Goal: Information Seeking & Learning: Learn about a topic

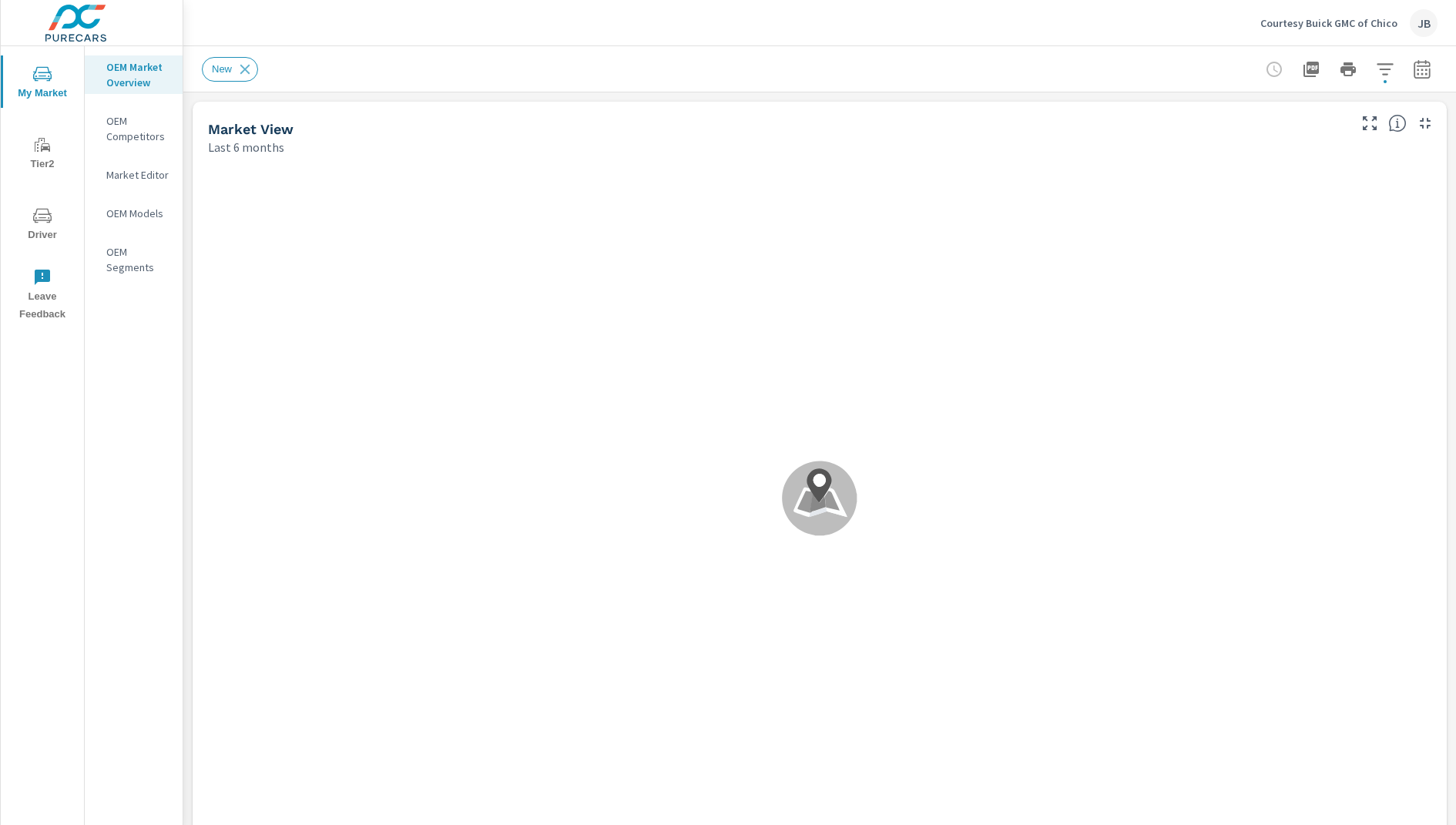
scroll to position [1, 0]
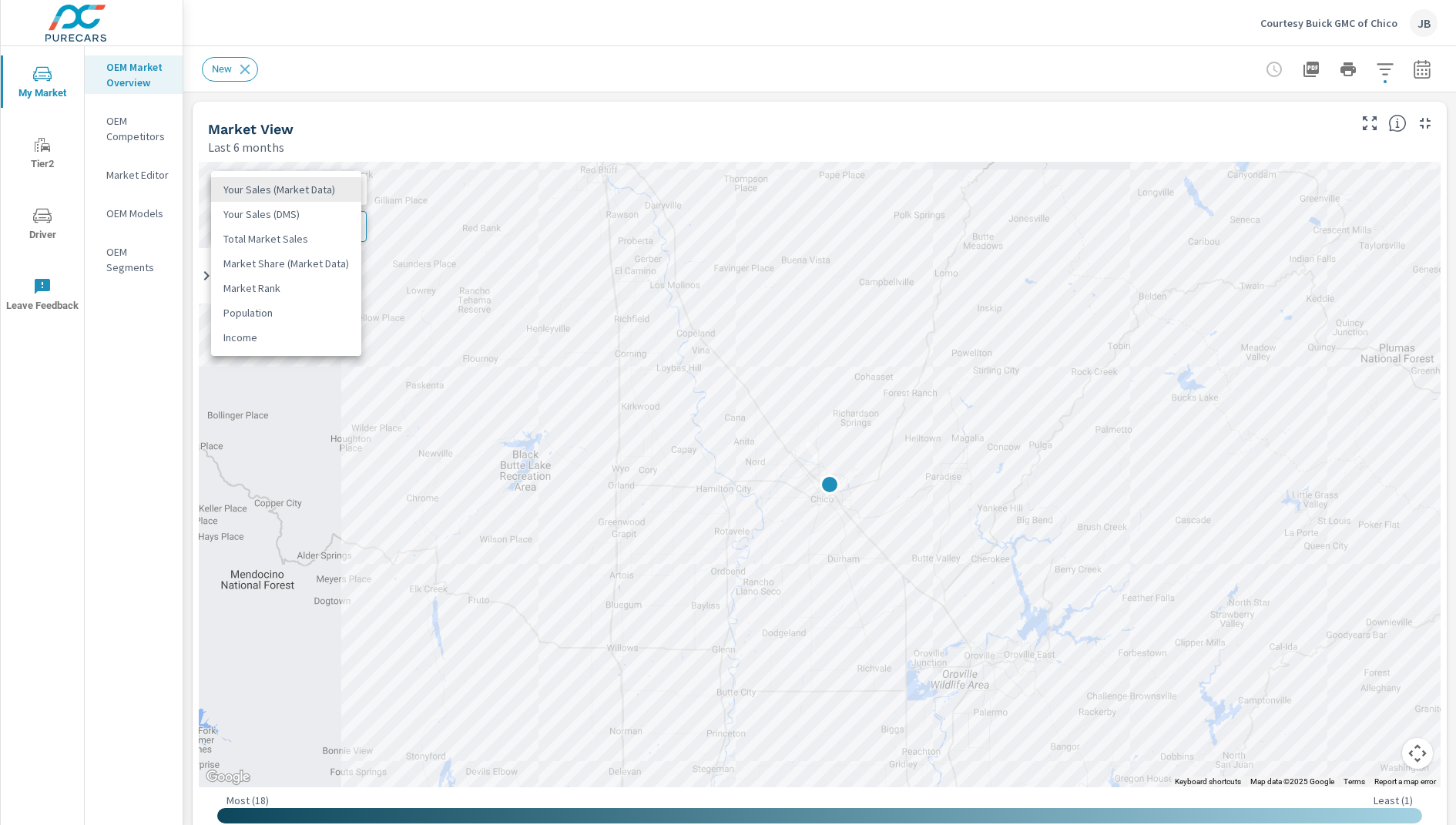
click at [337, 187] on body "My Market Tier2 Driver Leave Feedback OEM Market Overview OEM Competitors Marke…" at bounding box center [728, 412] width 1456 height 825
click at [320, 263] on li "Market Share (Market Data)" at bounding box center [286, 263] width 150 height 25
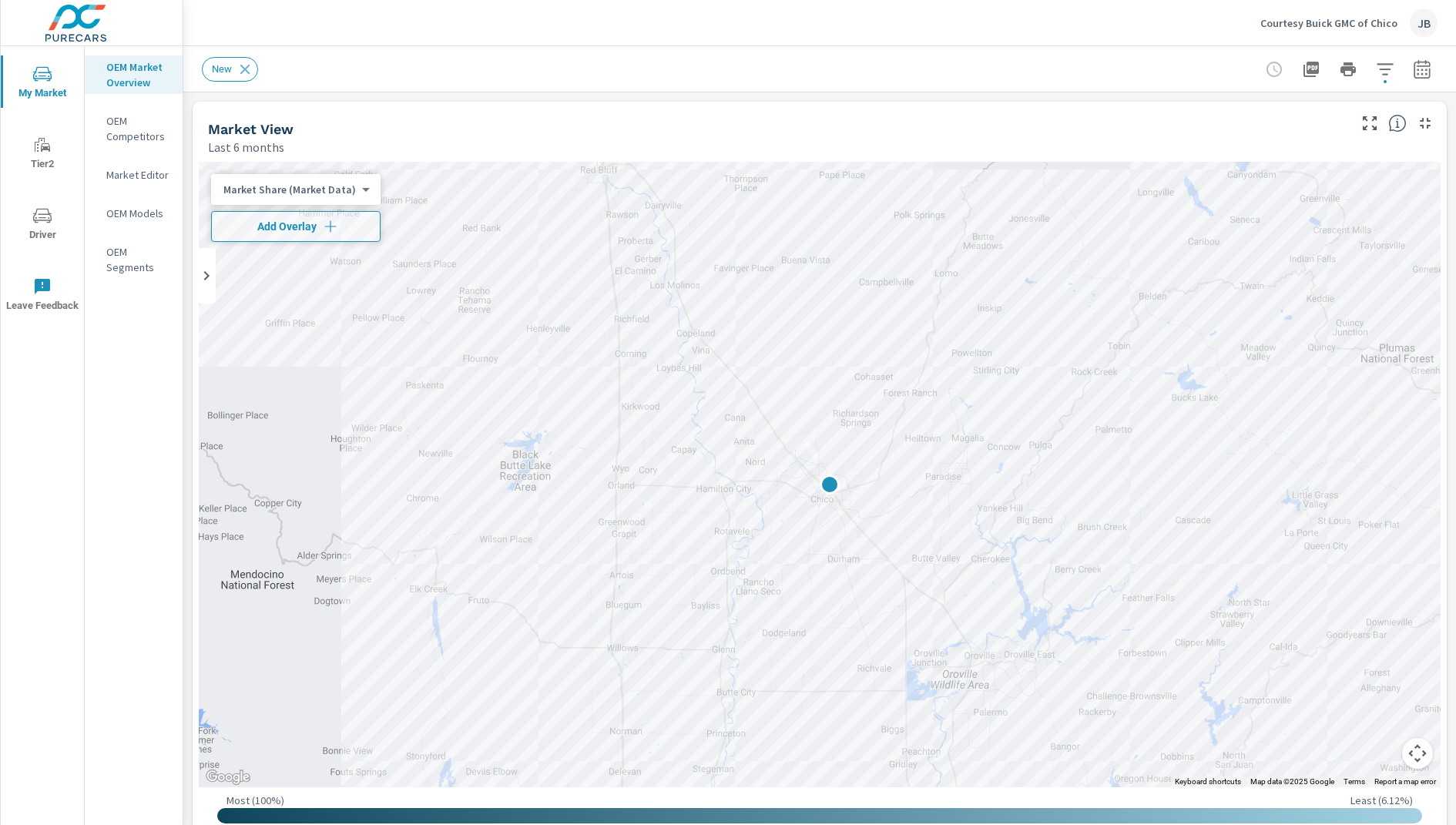
click at [367, 180] on div "Market Share (Market Data) 3 ​" at bounding box center [296, 189] width 169 height 30
click at [351, 192] on body "My Market Tier2 Driver Leave Feedback OEM Market Overview OEM Competitors Marke…" at bounding box center [728, 412] width 1456 height 825
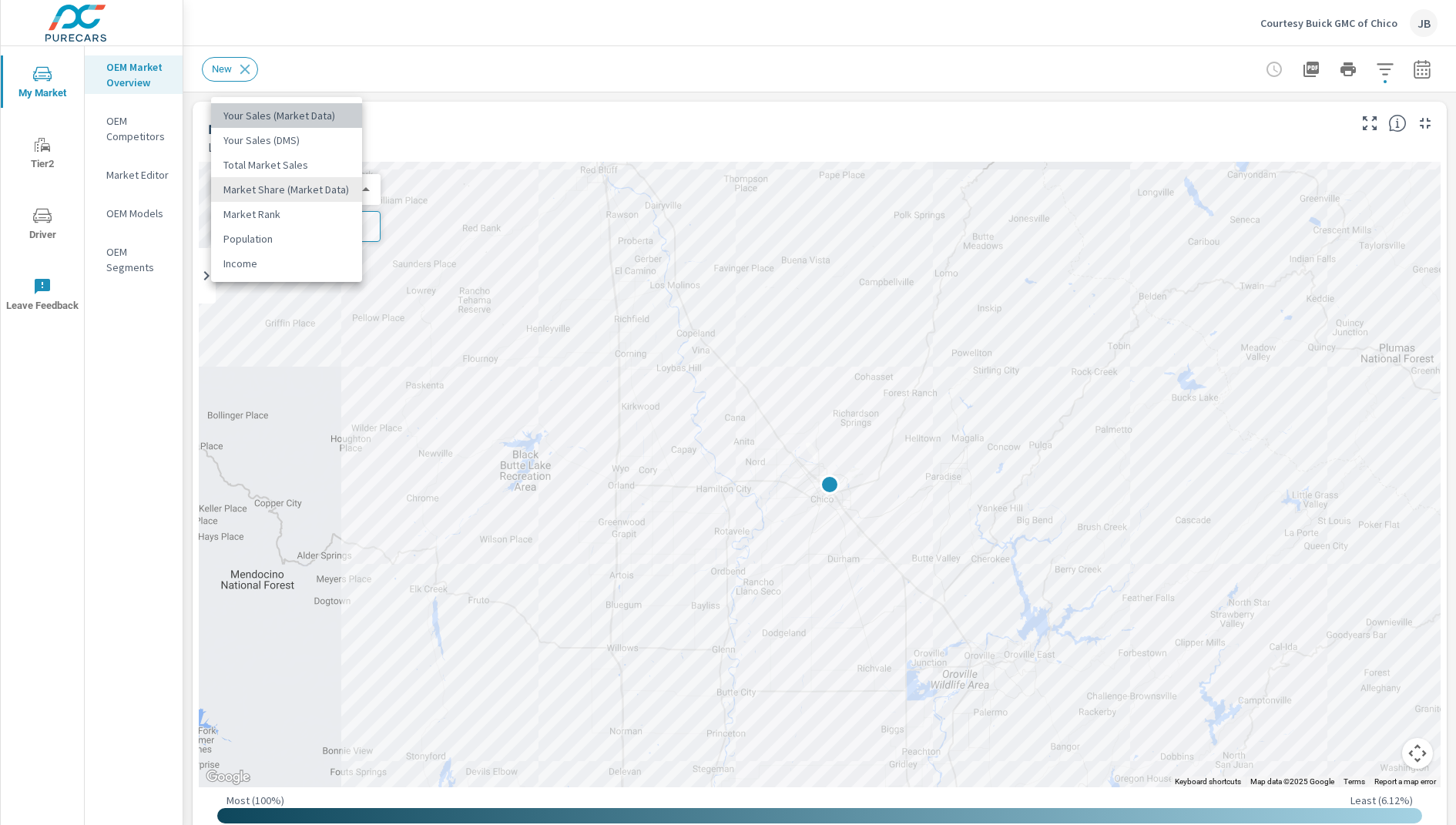
click at [335, 119] on li "Your Sales (Market Data)" at bounding box center [287, 116] width 151 height 25
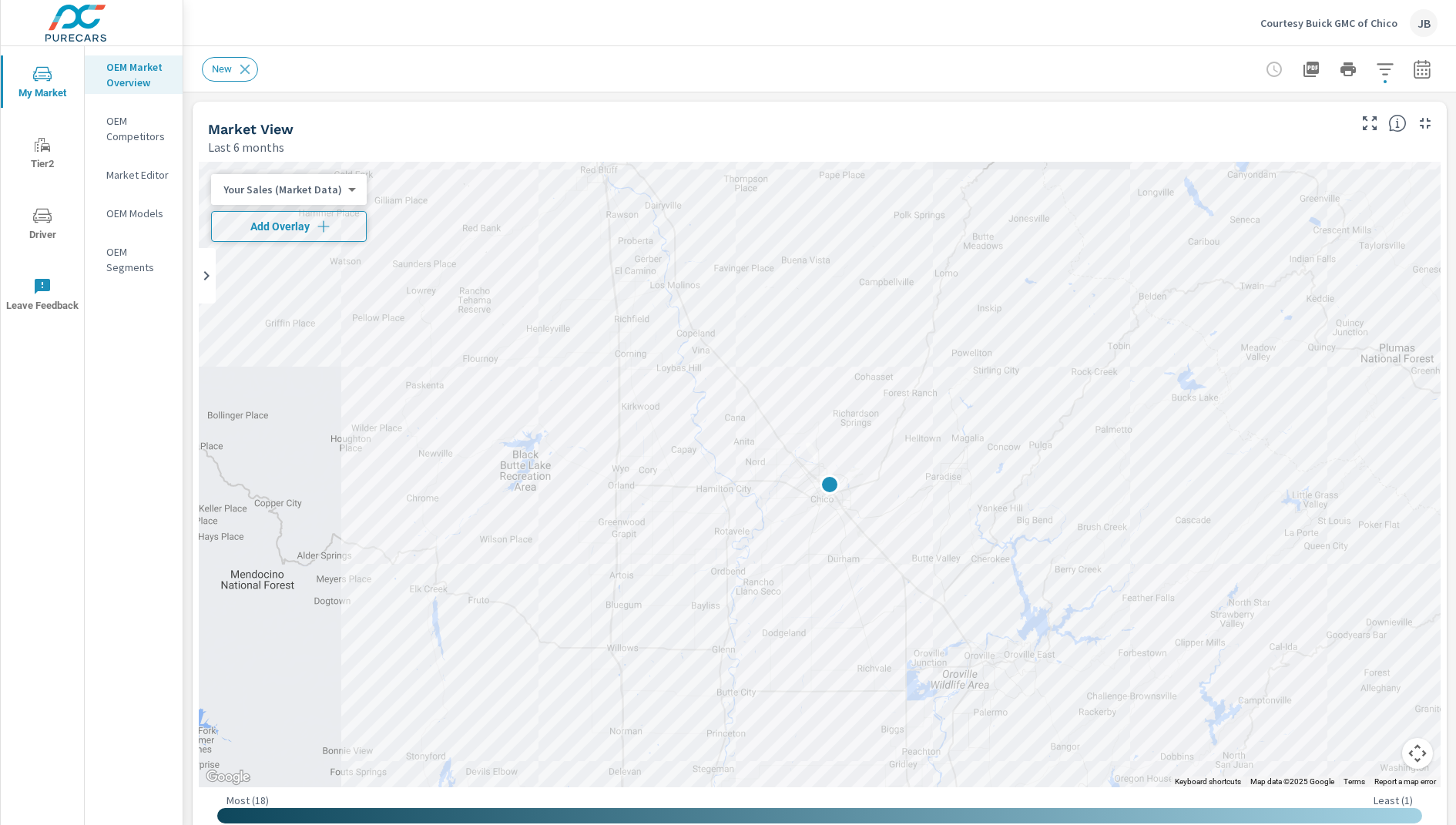
click at [320, 226] on icon "button" at bounding box center [323, 226] width 12 height 12
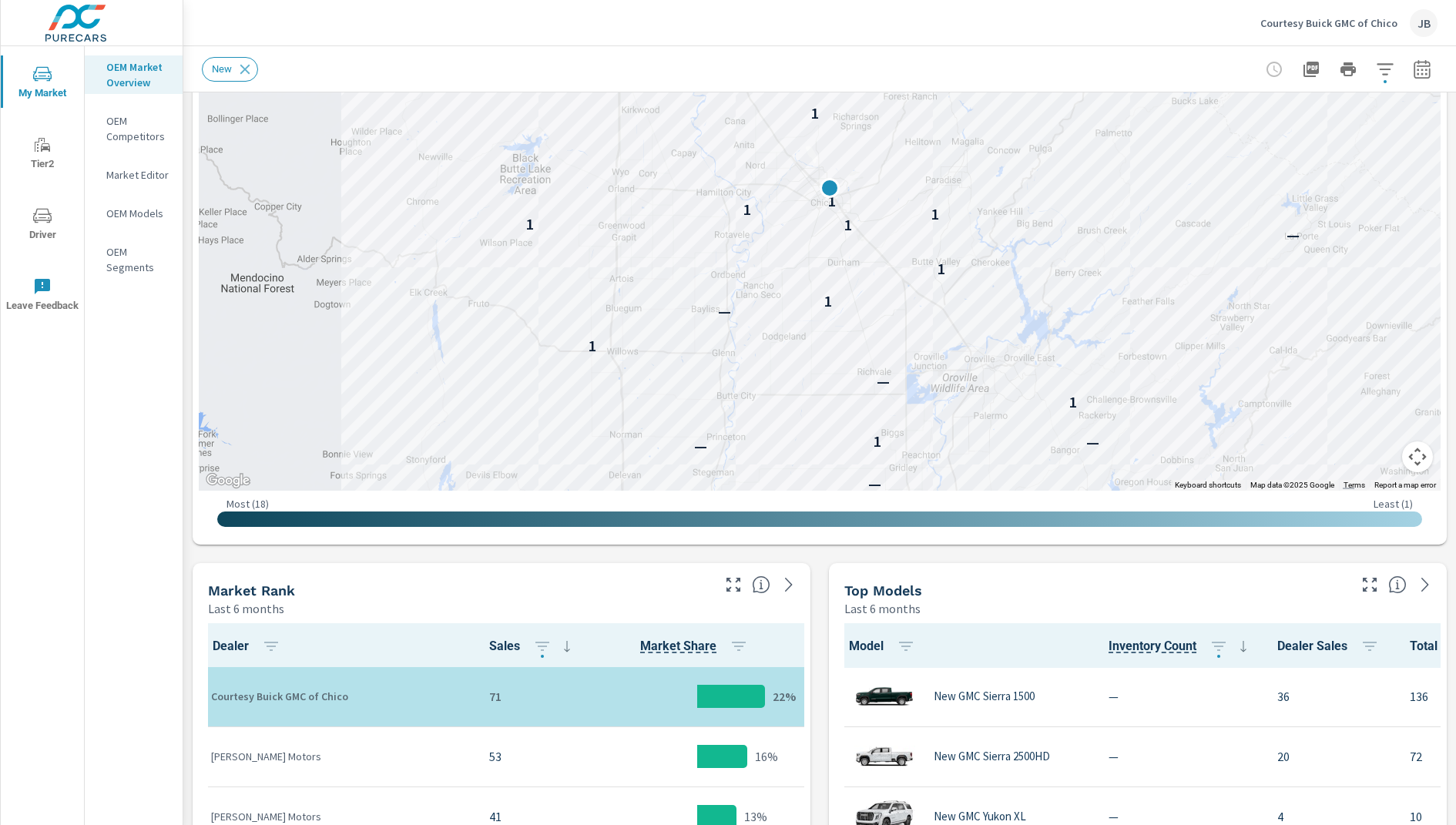
scroll to position [297, 0]
click at [180, 654] on div "OEM Market Overview OEM Competitors Market Editor OEM Models OEM Segments" at bounding box center [133, 435] width 98 height 778
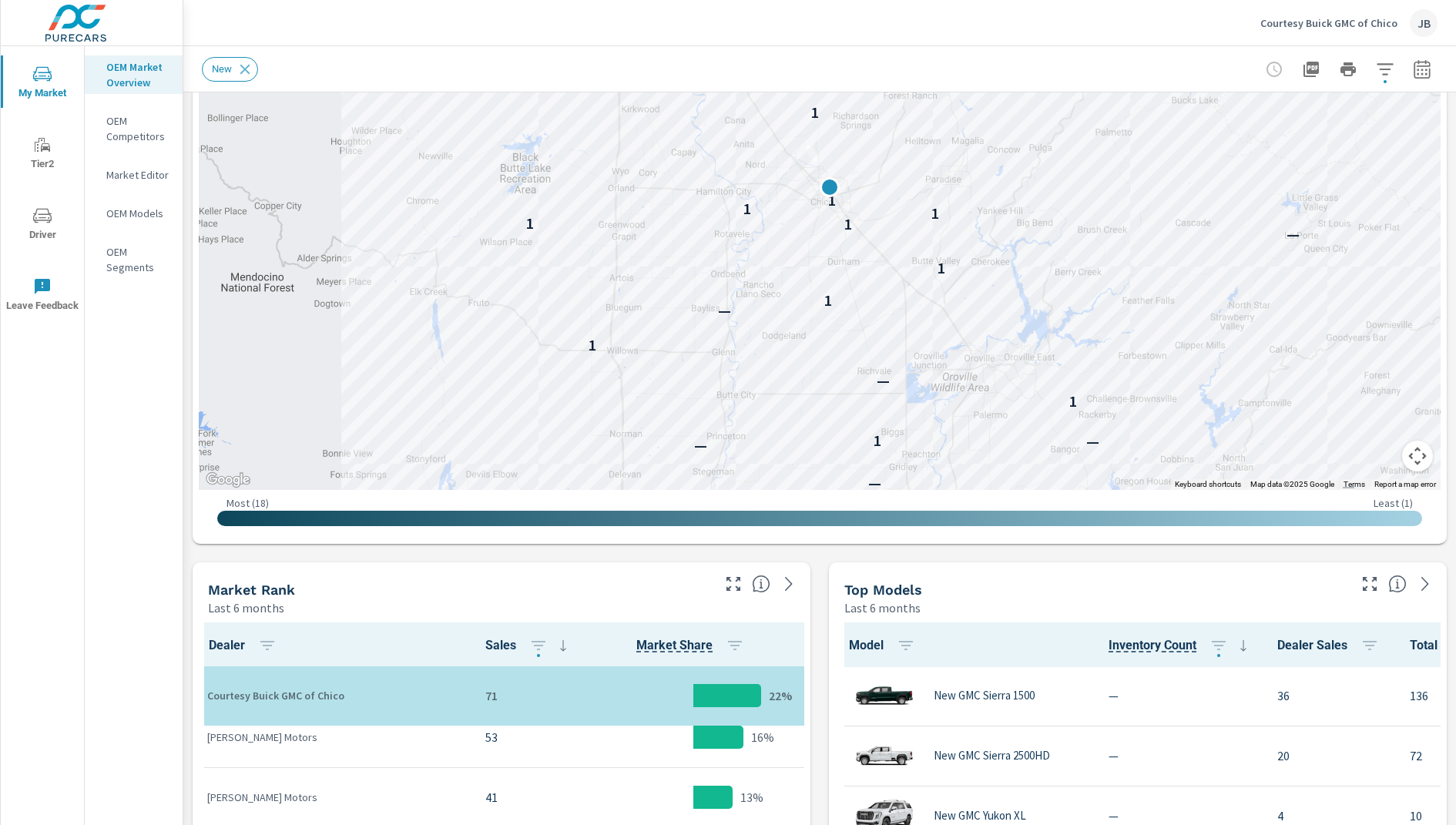
scroll to position [0, 4]
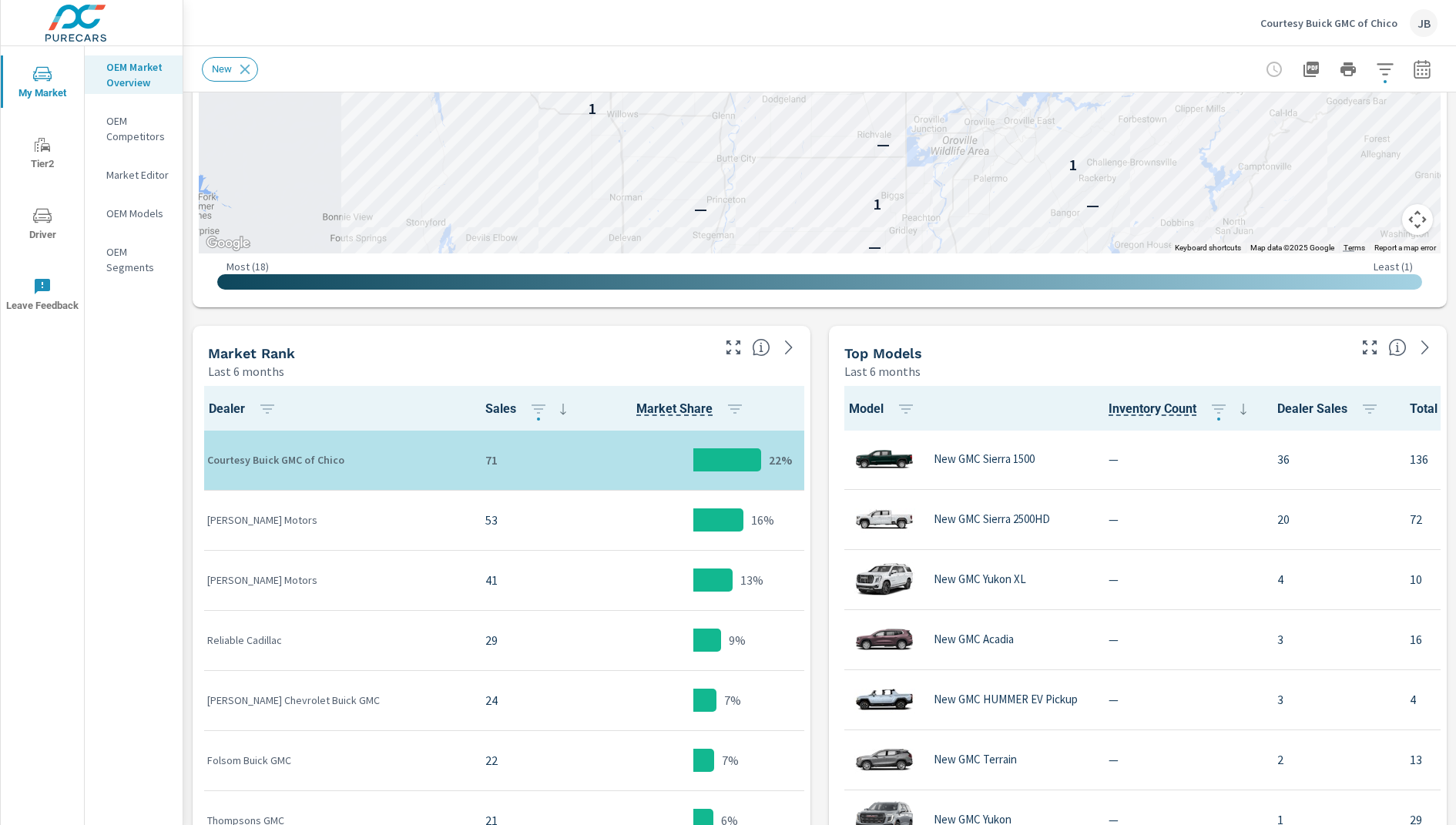
scroll to position [522, 0]
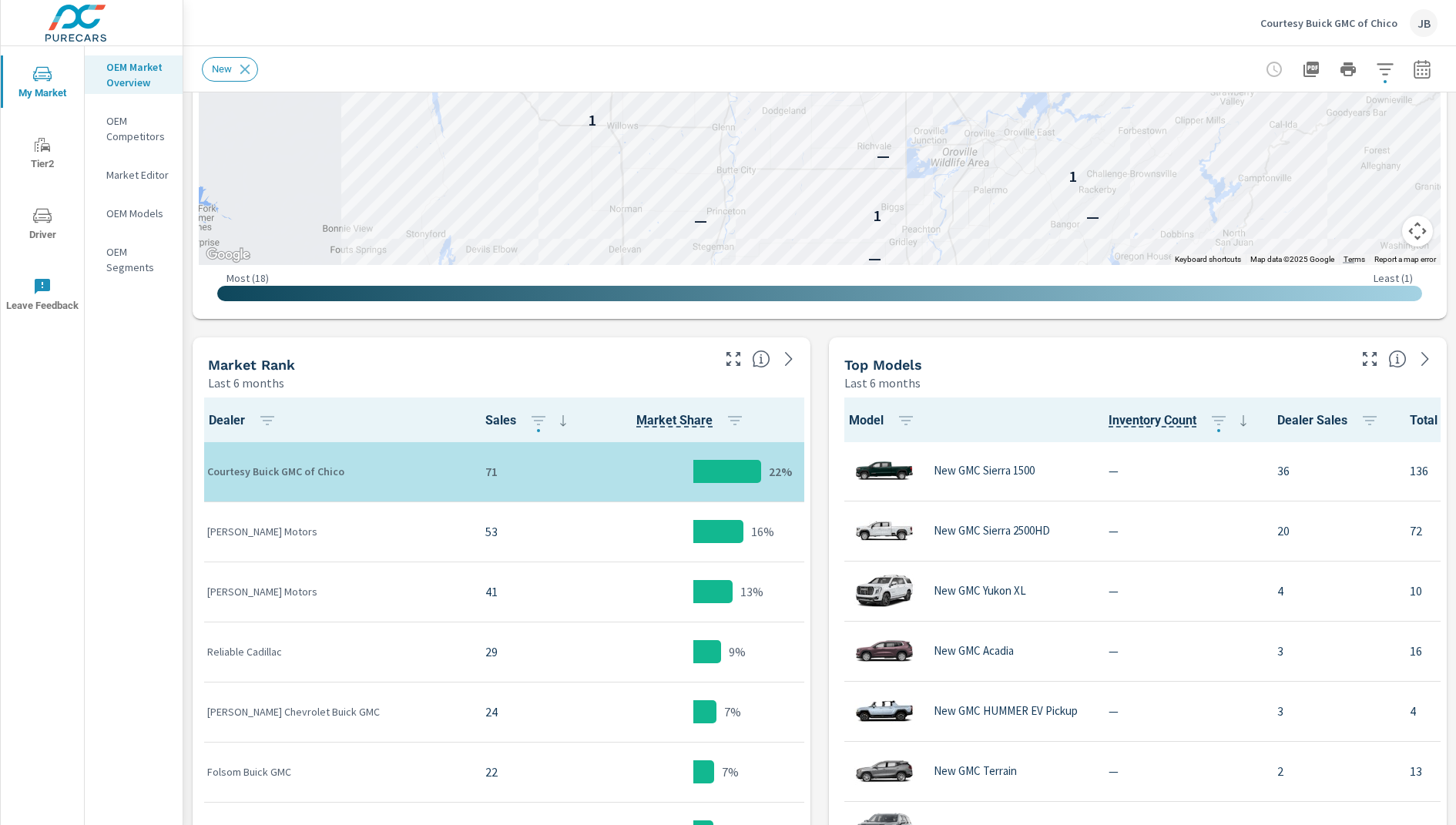
click at [187, 542] on div "Market View Last 6 months ← Move left → Move right ↑ Move up ↓ Move down + Zoom…" at bounding box center [820, 580] width 1273 height 2021
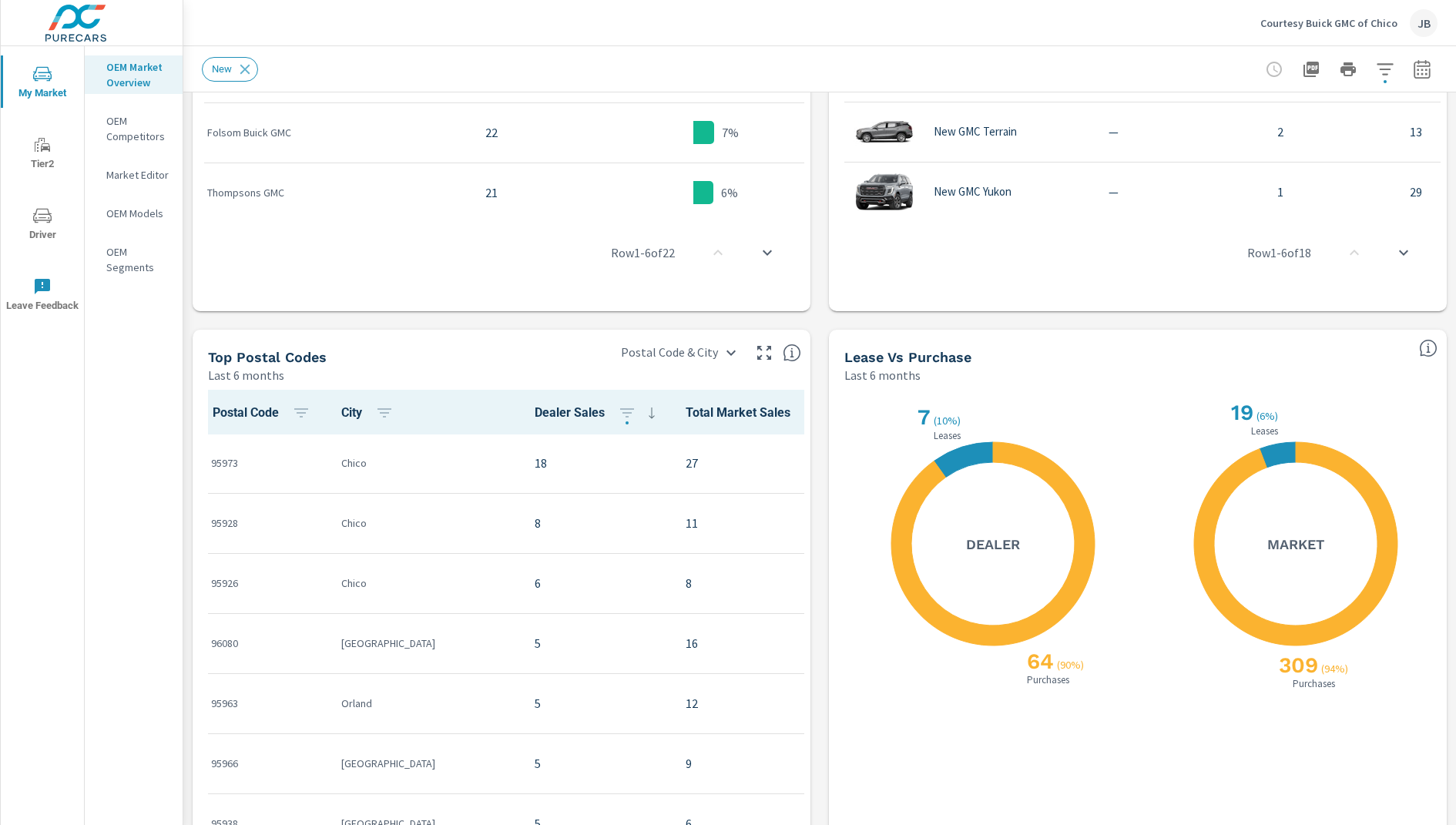
scroll to position [1157, 0]
